Goal: Task Accomplishment & Management: Complete application form

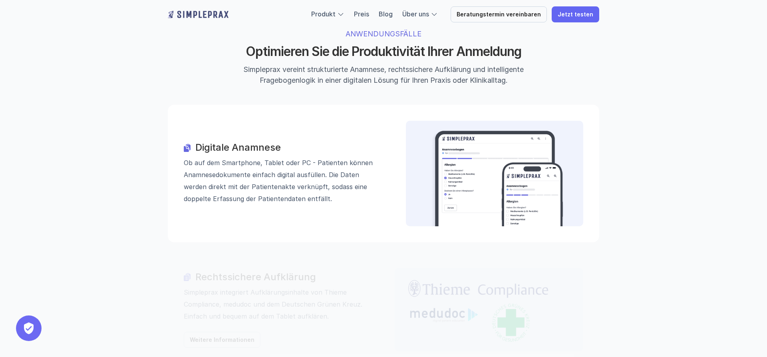
scroll to position [814, 0]
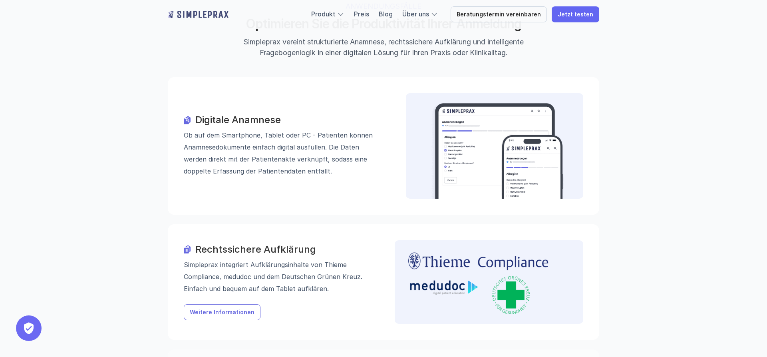
drag, startPoint x: 224, startPoint y: 272, endPoint x: 241, endPoint y: 267, distance: 17.6
click at [224, 309] on p "Weitere Informationen" at bounding box center [222, 312] width 65 height 7
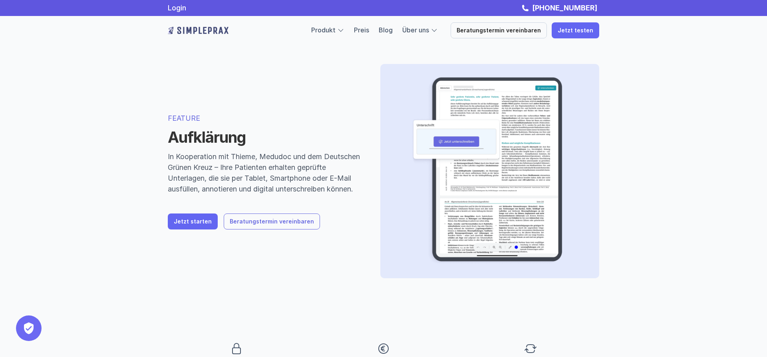
click at [247, 225] on p "Beratungstermin vereinbaren" at bounding box center [272, 221] width 84 height 7
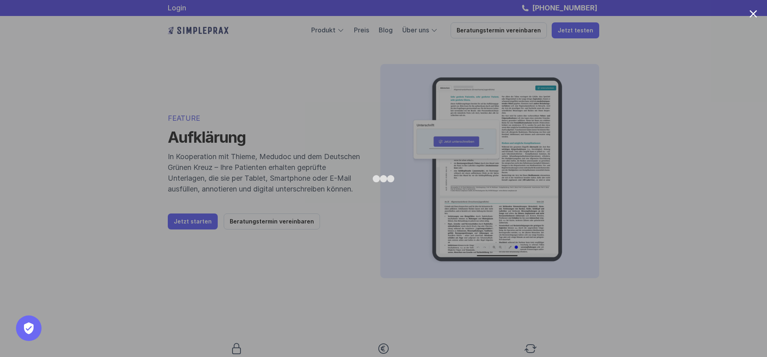
click at [680, 91] on div at bounding box center [383, 178] width 767 height 357
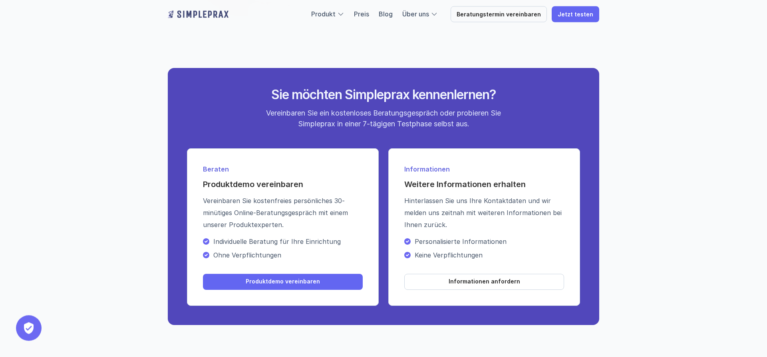
scroll to position [855, 0]
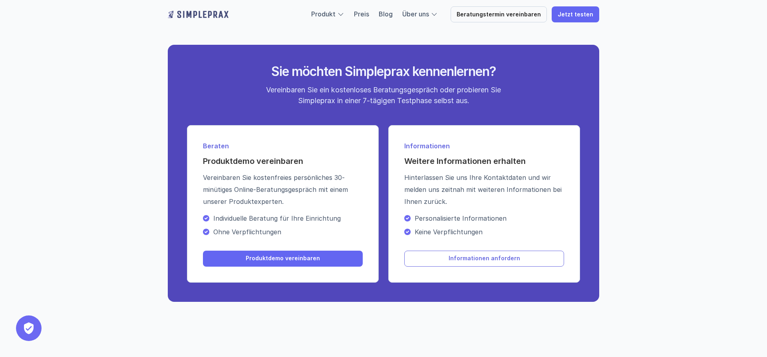
click at [491, 254] on link "Informationen anfordern" at bounding box center [484, 258] width 160 height 16
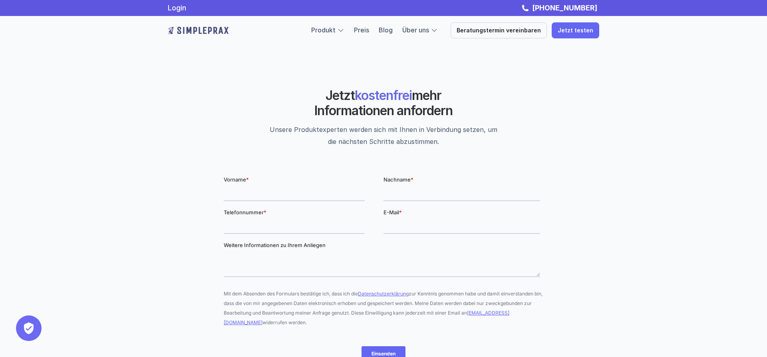
click at [271, 196] on input "Vorname *" at bounding box center [294, 192] width 141 height 16
type input "Alexander"
type input "Markgraf"
type input "08734-939605"
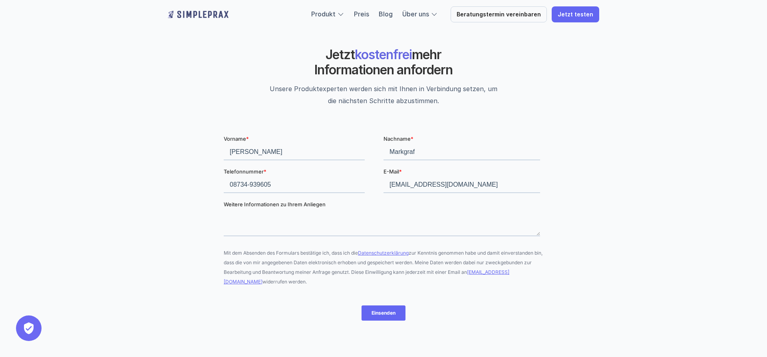
type input "praxis@dr-markgraf.de"
click at [382, 315] on input "Einsenden" at bounding box center [383, 312] width 44 height 15
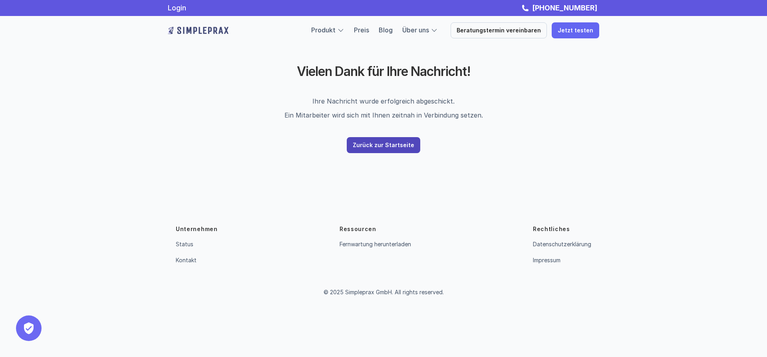
click at [375, 150] on link "Zurück zur Startseite" at bounding box center [383, 145] width 73 height 16
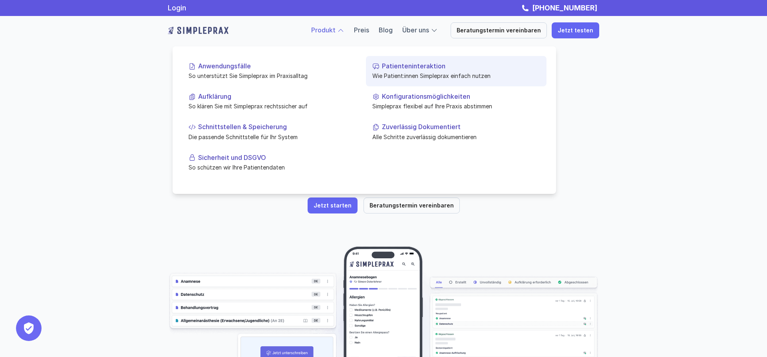
click at [412, 63] on p "Patienteninteraktion" at bounding box center [461, 66] width 158 height 8
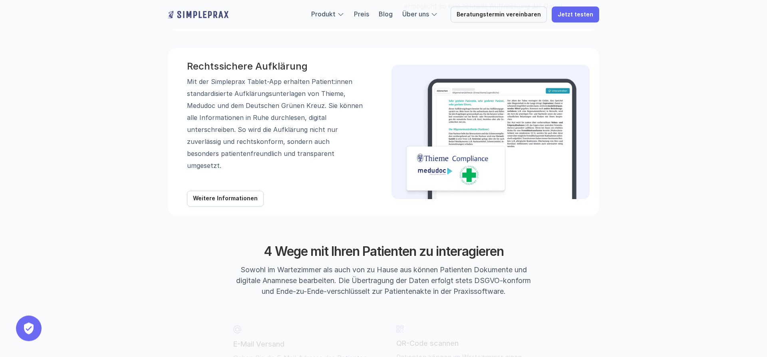
scroll to position [774, 0]
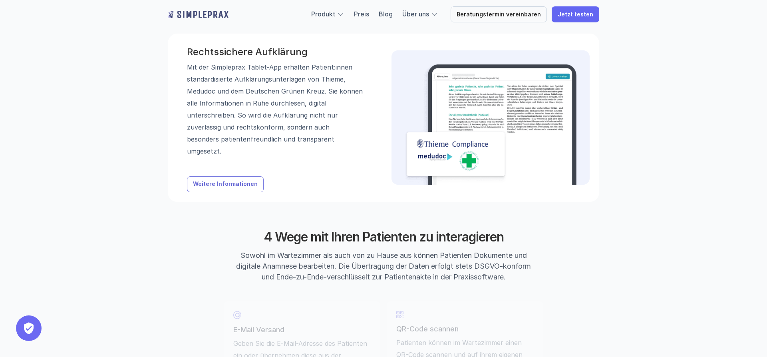
click at [231, 184] on p "Weitere Informationen" at bounding box center [225, 183] width 65 height 7
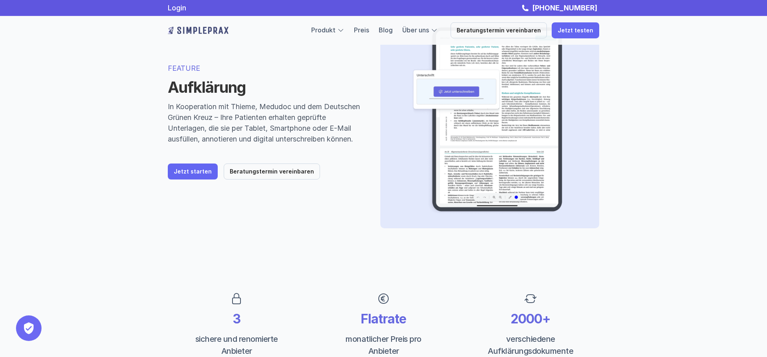
scroll to position [41, 0]
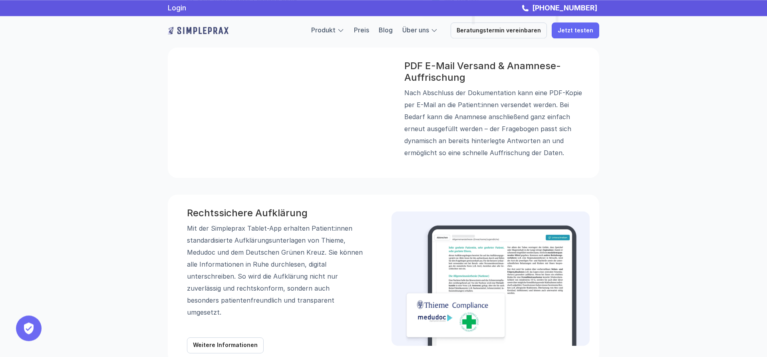
scroll to position [611, 0]
